Goal: Task Accomplishment & Management: Manage account settings

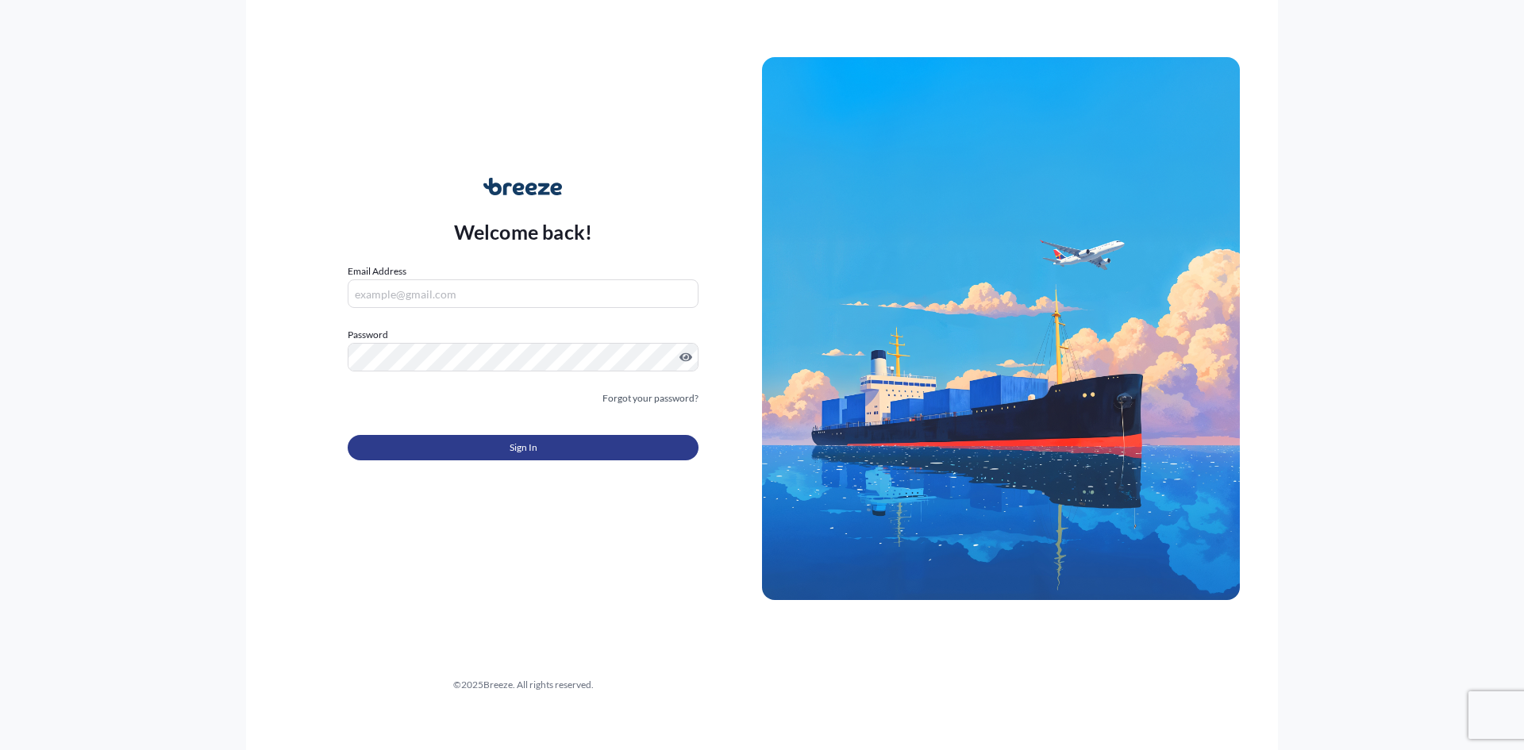
type input "[EMAIL_ADDRESS][DOMAIN_NAME]"
click at [464, 447] on button "Sign In" at bounding box center [523, 447] width 351 height 25
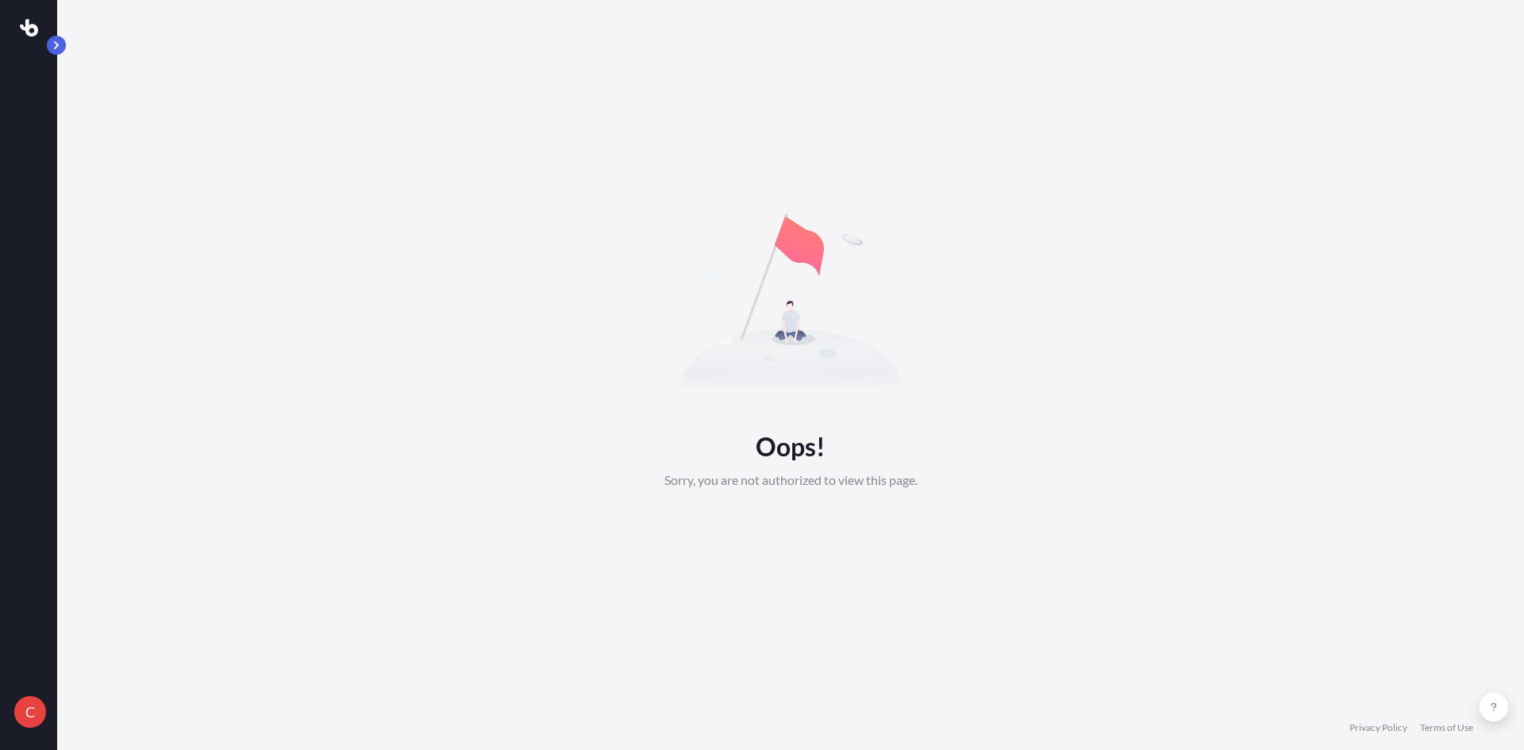
click at [33, 702] on div "C" at bounding box center [30, 712] width 32 height 32
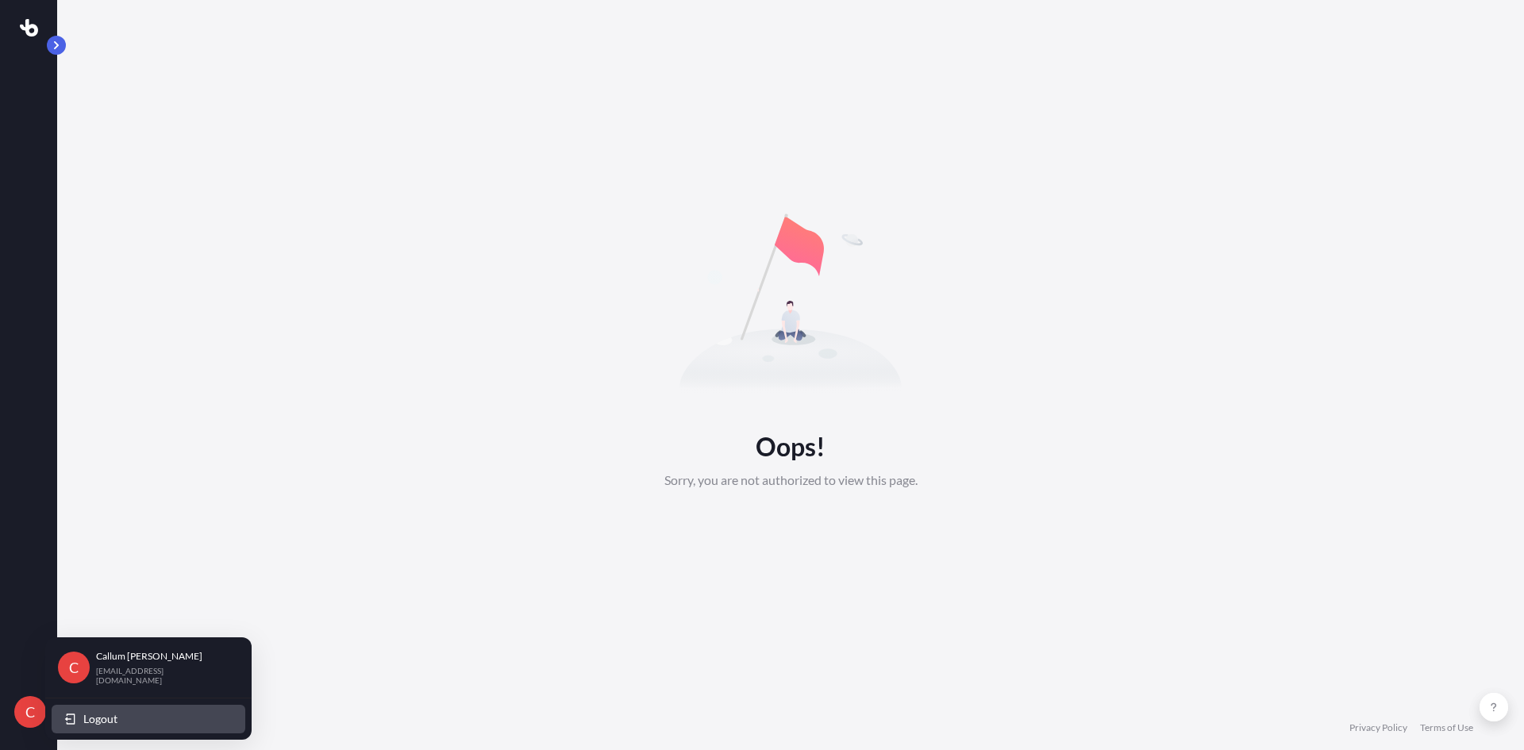
click at [79, 718] on button "Logout" at bounding box center [149, 719] width 194 height 29
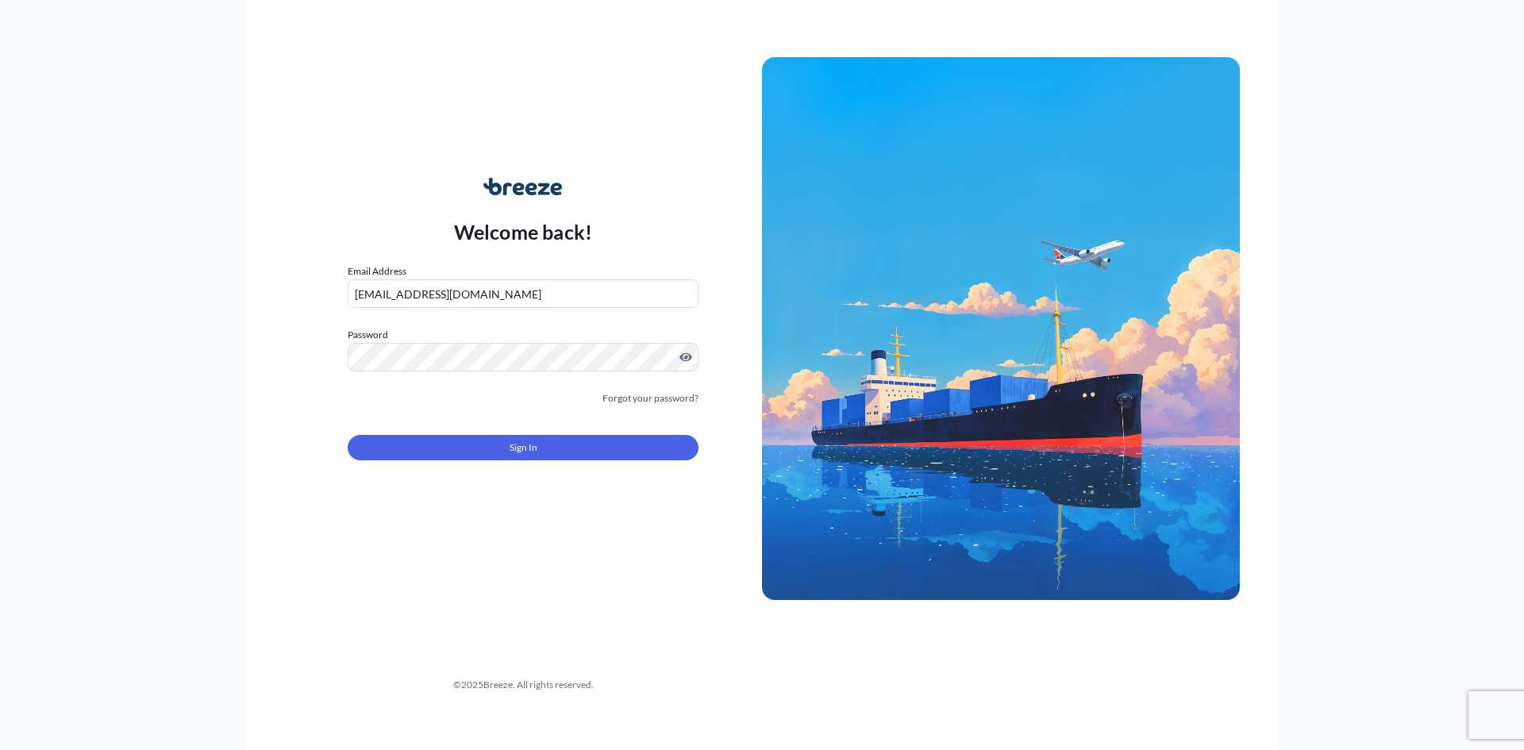
click at [396, 295] on input "[EMAIL_ADDRESS][DOMAIN_NAME]" at bounding box center [523, 293] width 351 height 29
drag, startPoint x: 453, startPoint y: 295, endPoint x: 402, endPoint y: 285, distance: 52.5
click at [402, 285] on input "[EMAIL_ADDRESS][DOMAIN_NAME]" at bounding box center [523, 293] width 351 height 29
type input "callum@512doncaster.com"
click at [699, 361] on div "Welcome back! Email Address callum@512doncaster.com Password Must include: Uppe…" at bounding box center [523, 328] width 478 height 365
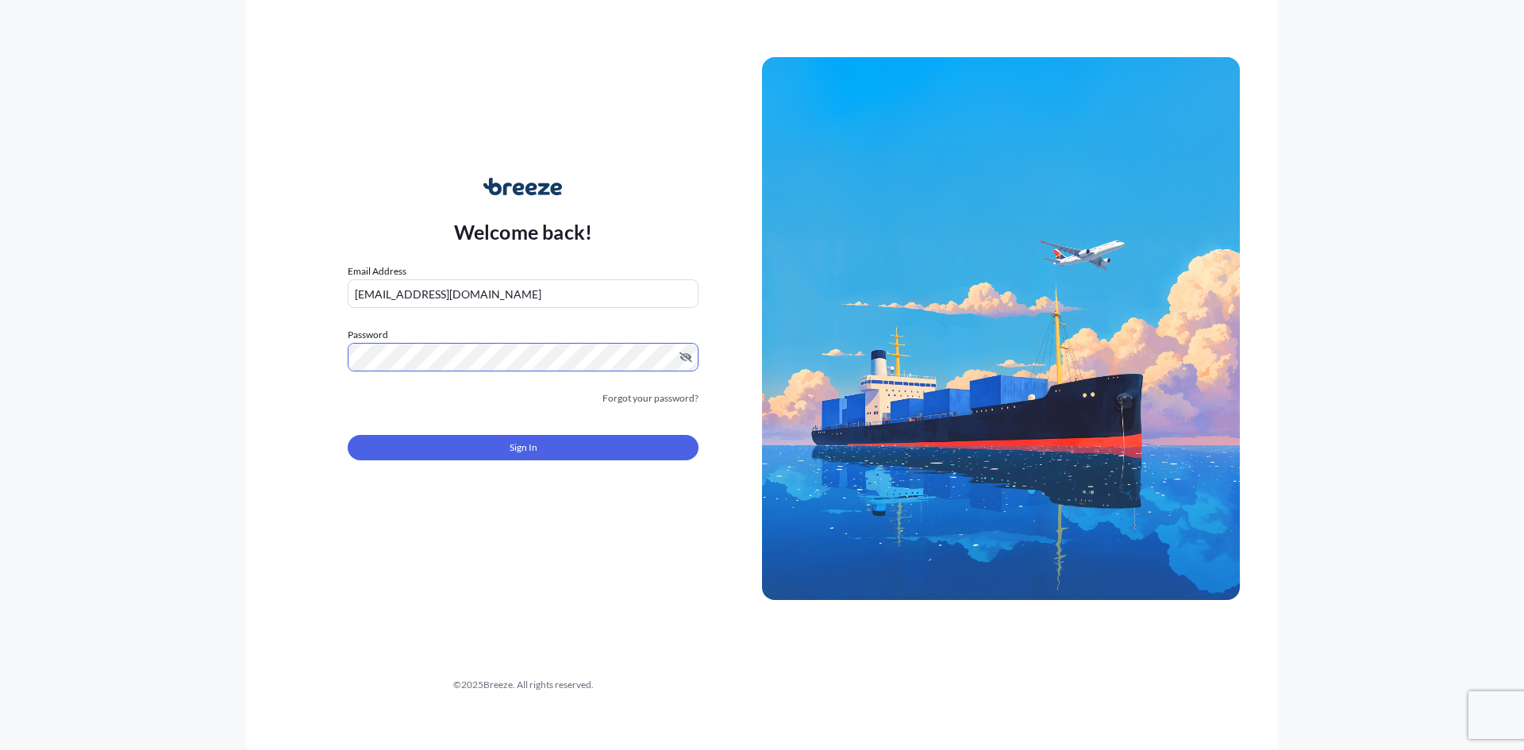
drag, startPoint x: 368, startPoint y: 393, endPoint x: 395, endPoint y: 414, distance: 34.0
click at [368, 393] on div "Forgot your password?" at bounding box center [523, 399] width 351 height 16
click at [425, 442] on button "Sign In" at bounding box center [523, 447] width 351 height 25
